Goal: Transaction & Acquisition: Download file/media

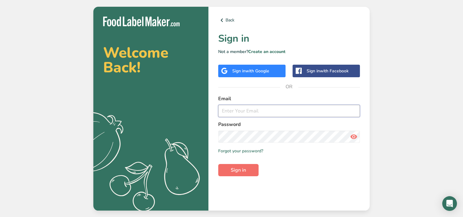
type input "[PERSON_NAME][EMAIL_ADDRESS][DOMAIN_NAME]"
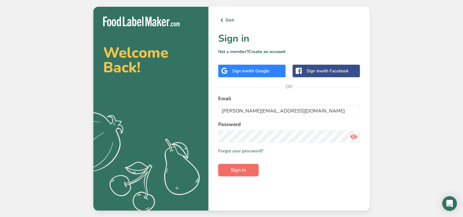
click at [240, 173] on span "Sign in" at bounding box center [238, 169] width 15 height 7
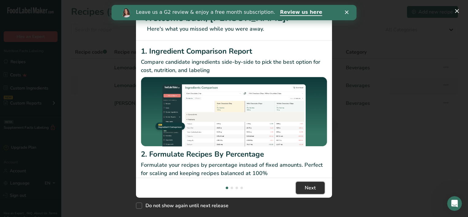
click at [321, 187] on button "Next" at bounding box center [310, 188] width 29 height 12
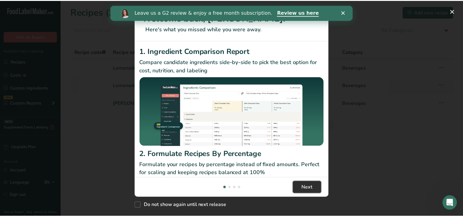
scroll to position [0, 196]
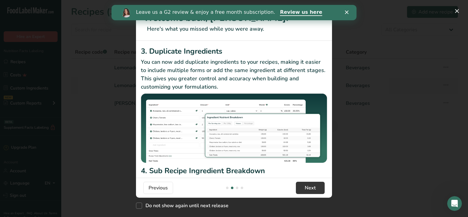
click at [349, 12] on div "Close" at bounding box center [348, 12] width 6 height 4
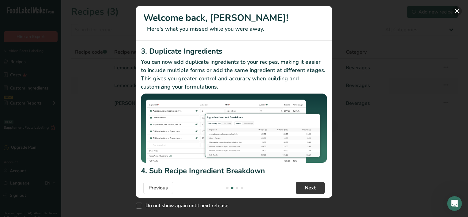
click at [457, 11] on button "New Features" at bounding box center [457, 11] width 10 height 10
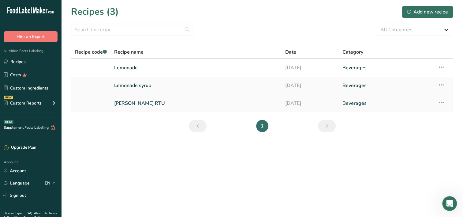
click at [148, 103] on link "[PERSON_NAME] RTU" at bounding box center [196, 103] width 164 height 13
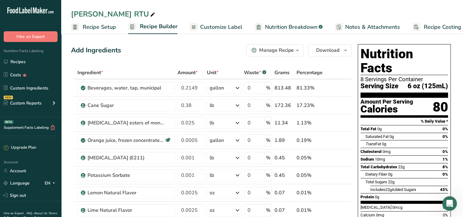
click at [271, 28] on span "Nutrition Breakdown" at bounding box center [291, 27] width 52 height 8
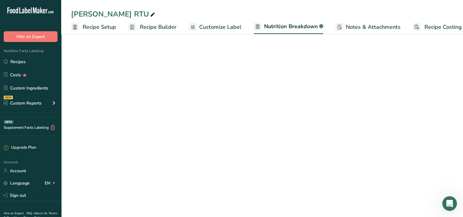
scroll to position [0, 14]
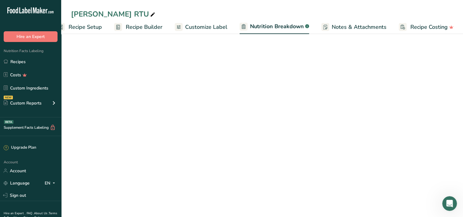
select select "Calories"
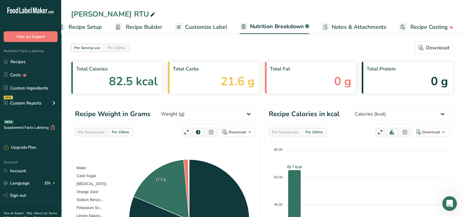
click at [194, 26] on span "Customize Label" at bounding box center [206, 27] width 42 height 8
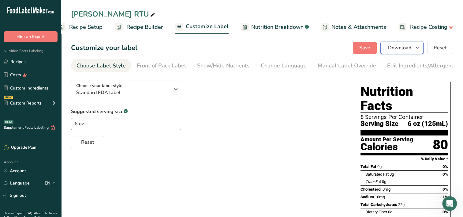
click at [406, 45] on span "Download" at bounding box center [399, 47] width 23 height 7
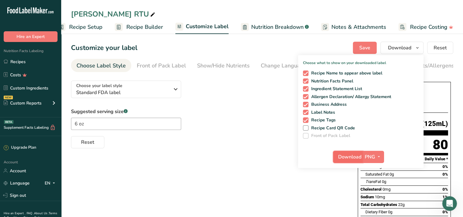
click at [355, 158] on span "Download" at bounding box center [349, 156] width 23 height 7
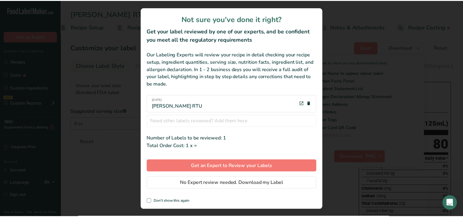
scroll to position [0, 9]
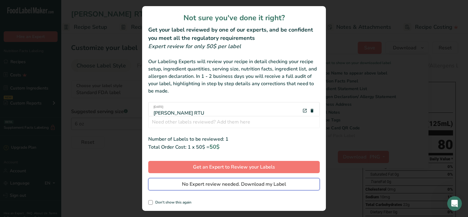
click at [217, 187] on span "No Expert review needed. Download my Label" at bounding box center [234, 183] width 104 height 7
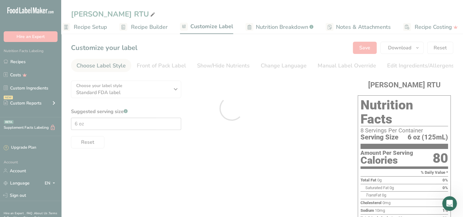
scroll to position [0, 0]
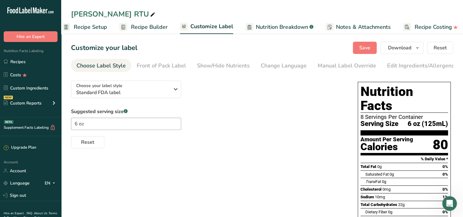
click at [289, 89] on div "Choose your label style Standard FDA label USA (FDA) Standard FDA label Tabular…" at bounding box center [208, 112] width 275 height 73
